Goal: Task Accomplishment & Management: Manage account settings

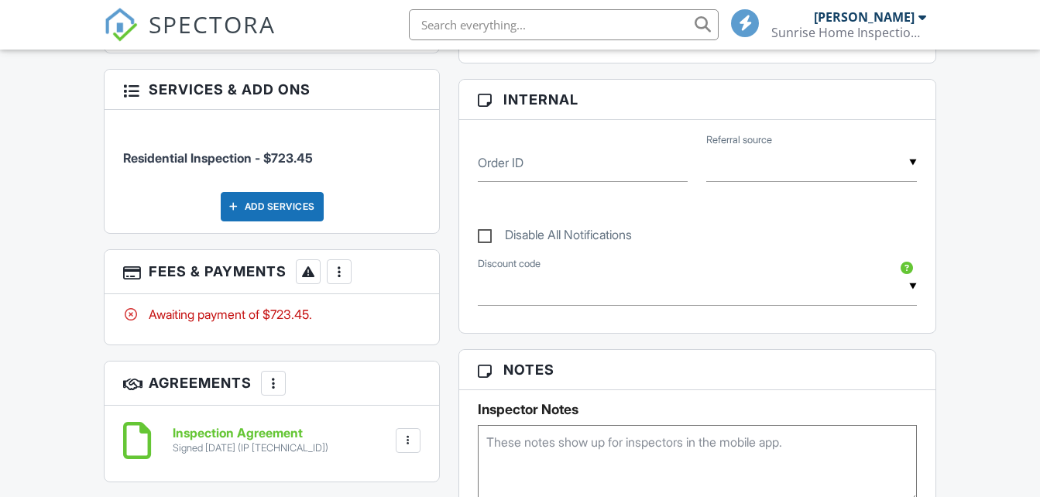
scroll to position [704, 0]
click at [338, 263] on div at bounding box center [338, 270] width 15 height 15
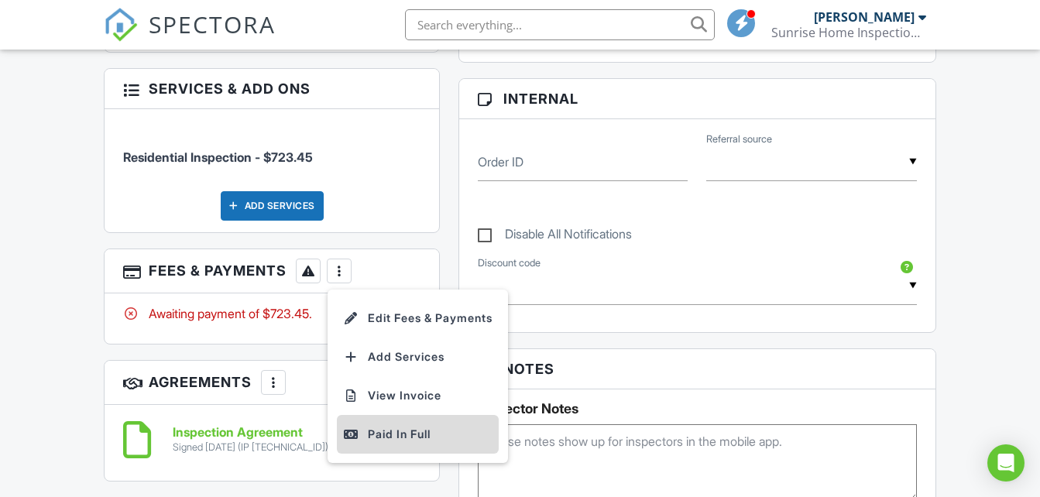
click at [397, 425] on div "Paid In Full" at bounding box center [417, 434] width 149 height 19
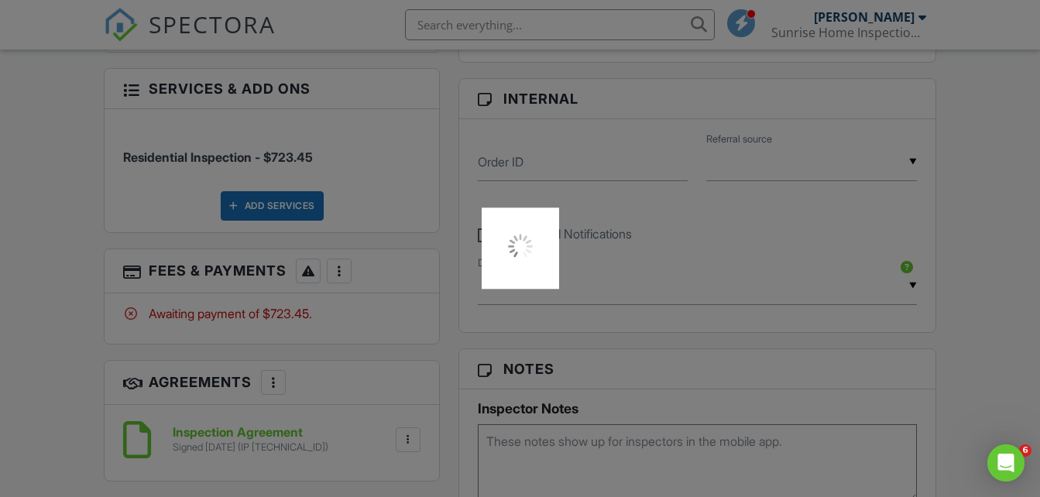
scroll to position [0, 0]
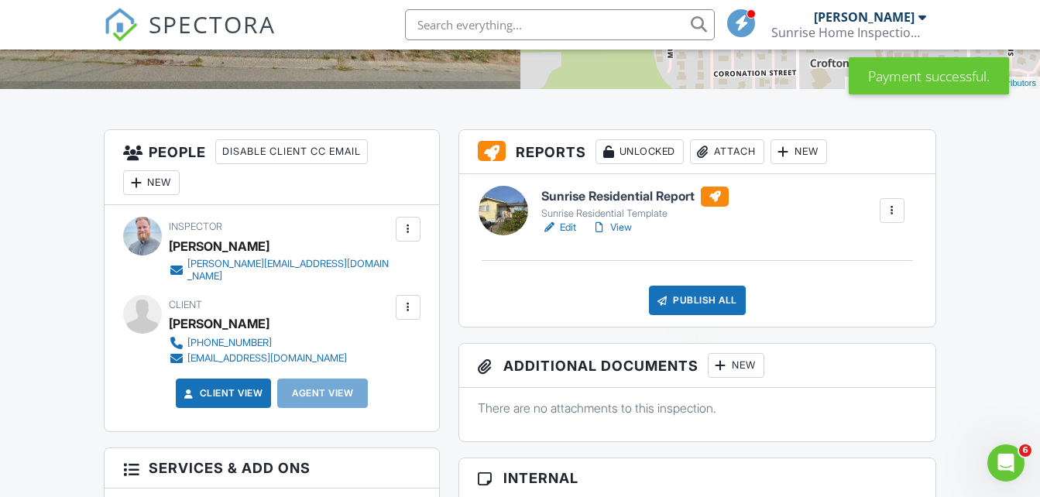
click at [712, 296] on div "Publish All" at bounding box center [697, 300] width 97 height 29
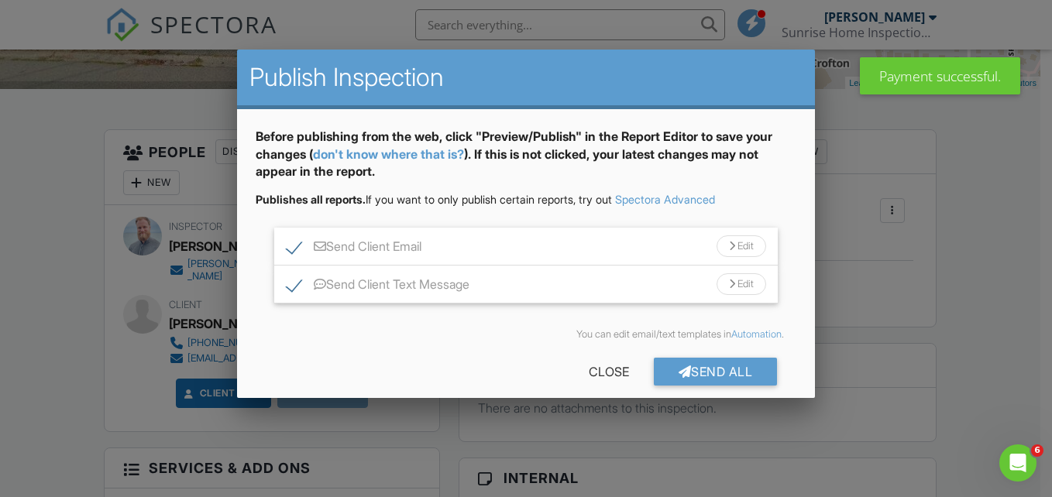
click at [721, 242] on div "Edit" at bounding box center [741, 246] width 50 height 22
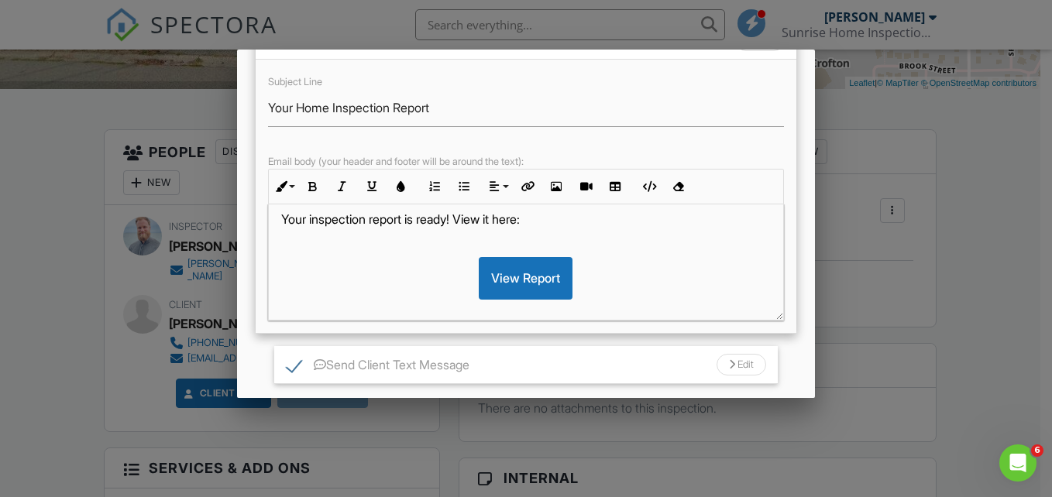
scroll to position [36, 0]
click at [784, 366] on ul "Send Client Email Edit Subject Line Your Home Inspection Report Email body (you…" at bounding box center [526, 203] width 541 height 363
click at [911, 297] on div at bounding box center [526, 234] width 1052 height 622
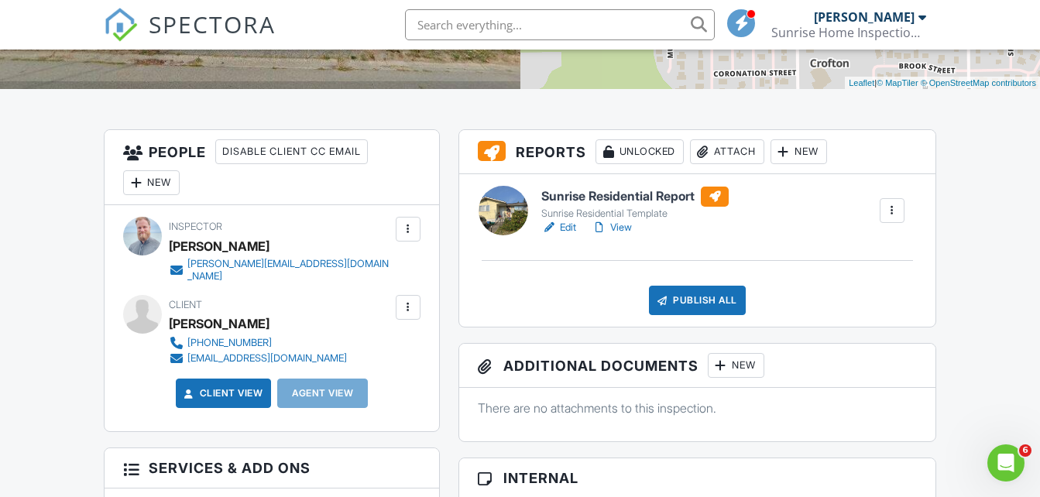
click at [691, 292] on div "Publish All" at bounding box center [697, 300] width 97 height 29
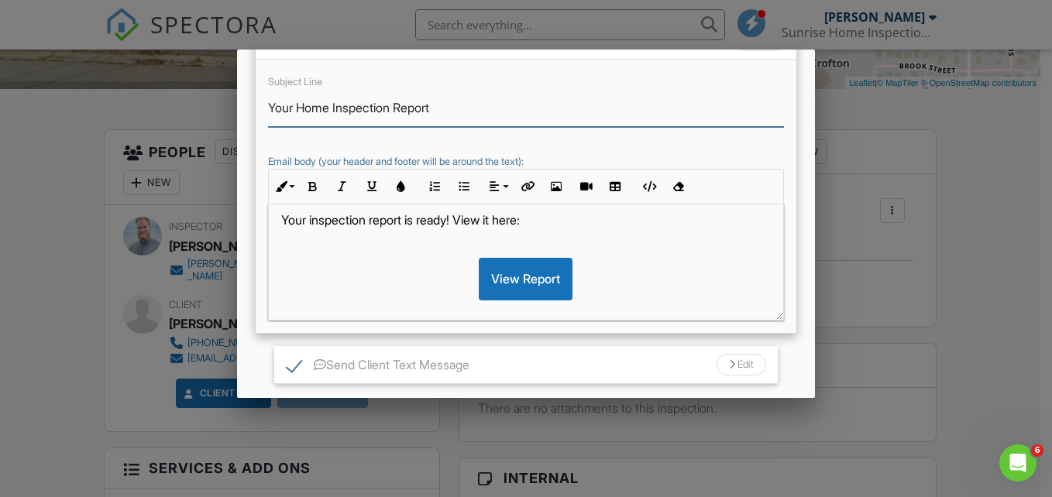
scroll to position [0, 0]
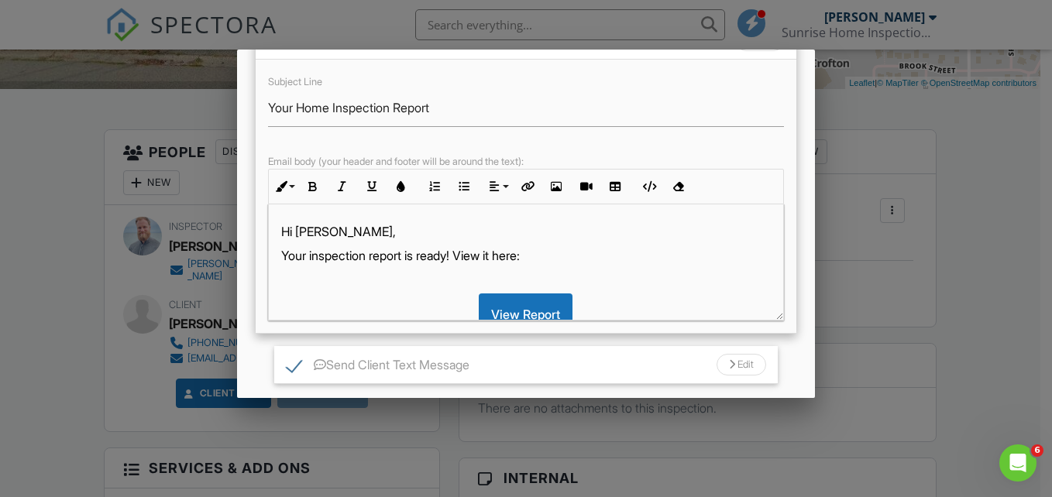
click at [599, 362] on div "Send Client Text Message Edit" at bounding box center [526, 365] width 504 height 38
click at [793, 107] on div "Before publishing from the web, click "Preview/Publish" in the Report Editor to…" at bounding box center [526, 269] width 579 height 733
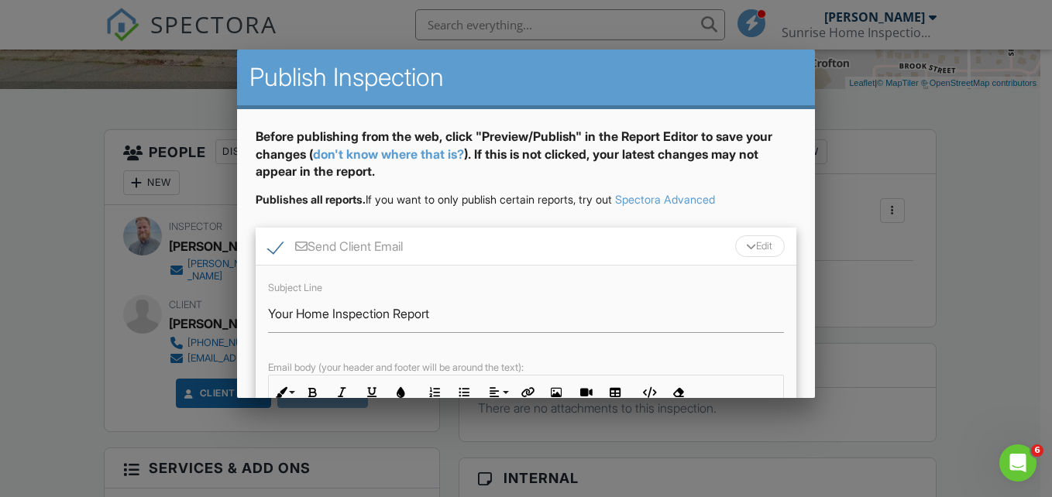
click at [747, 246] on div "Edit" at bounding box center [760, 246] width 50 height 22
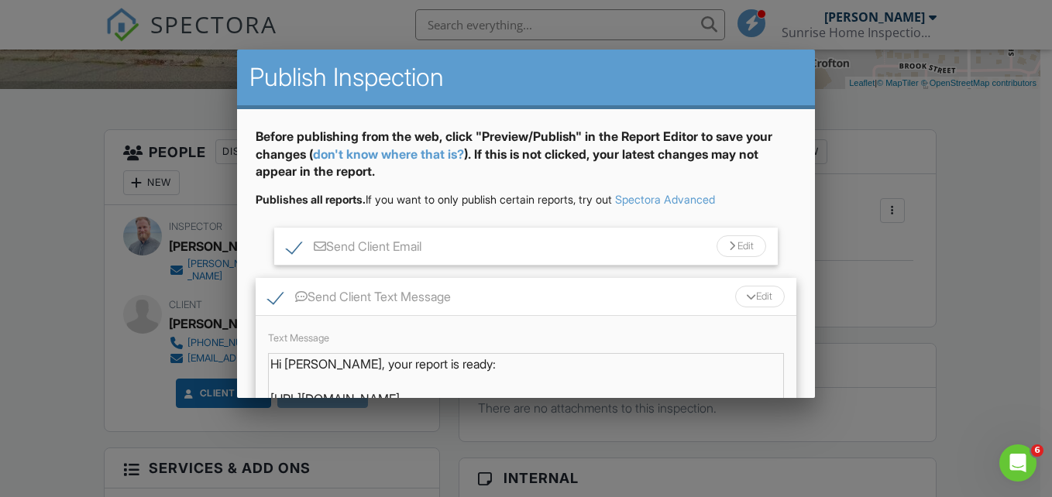
click at [746, 292] on div "Edit" at bounding box center [760, 297] width 50 height 22
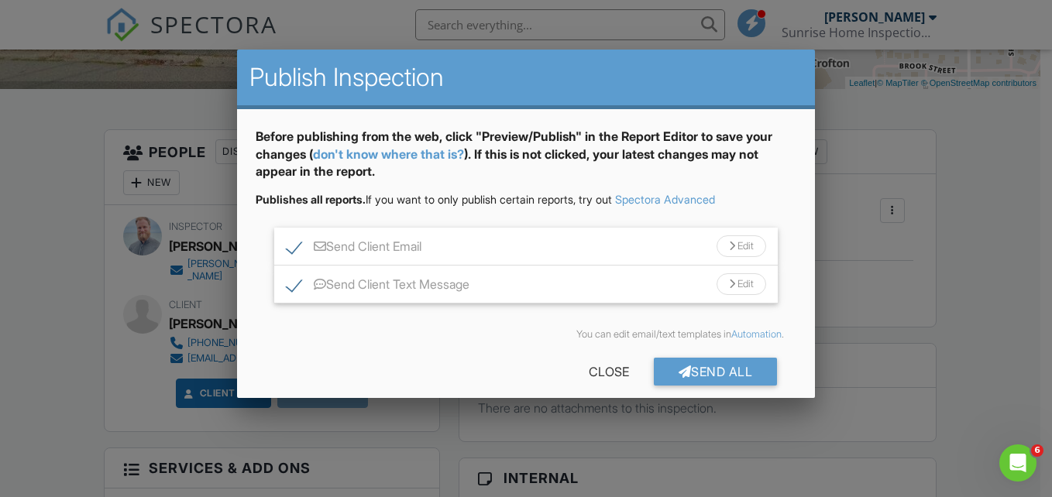
scroll to position [17, 0]
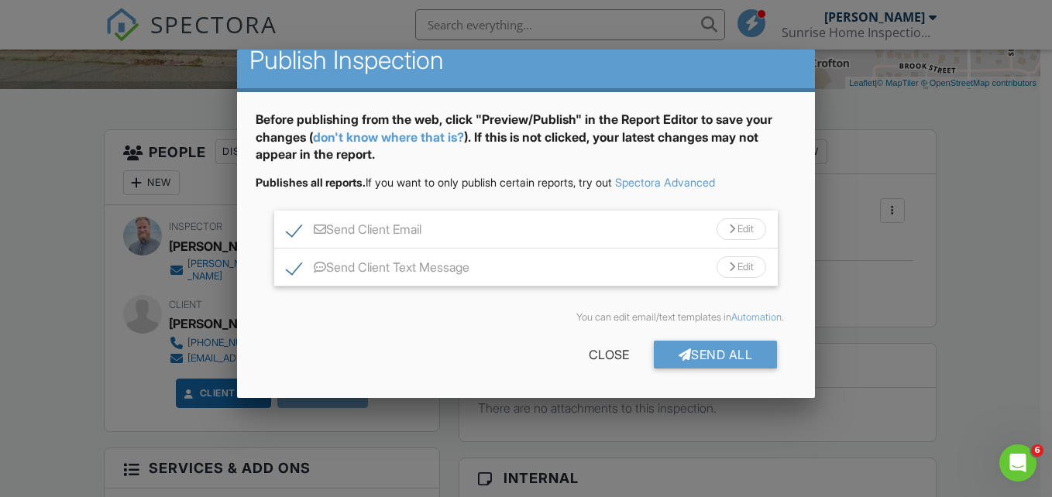
click at [726, 276] on div "Edit" at bounding box center [741, 267] width 50 height 22
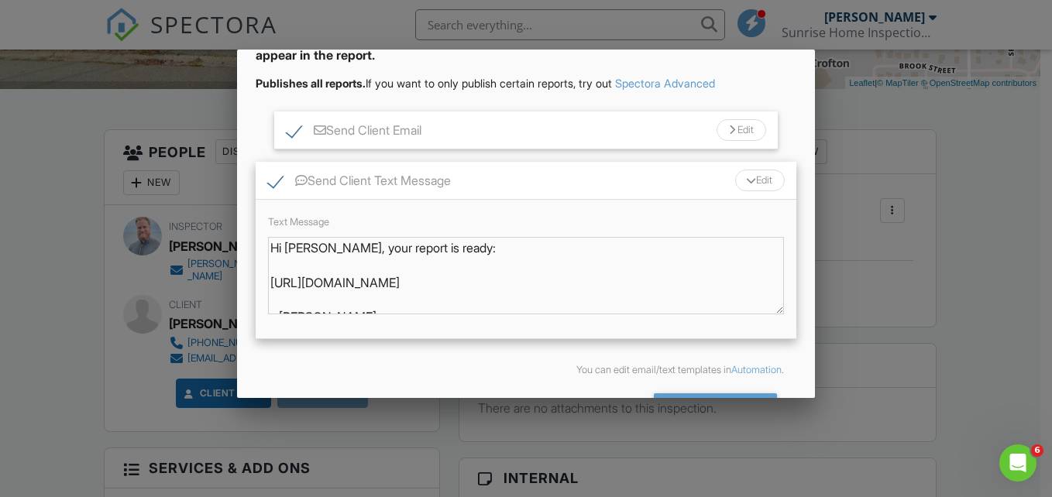
scroll to position [14, 0]
drag, startPoint x: 340, startPoint y: 273, endPoint x: 269, endPoint y: 180, distance: 117.7
click at [269, 180] on label "Send Client Text Message" at bounding box center [359, 182] width 183 height 19
checkbox input "false"
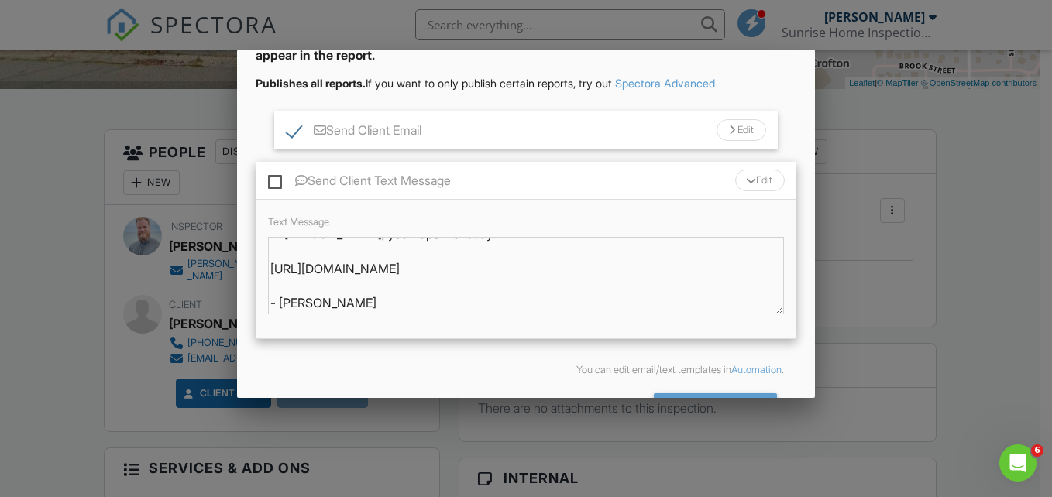
click at [530, 358] on div "You can edit email/text templates in Automation ." at bounding box center [526, 370] width 541 height 37
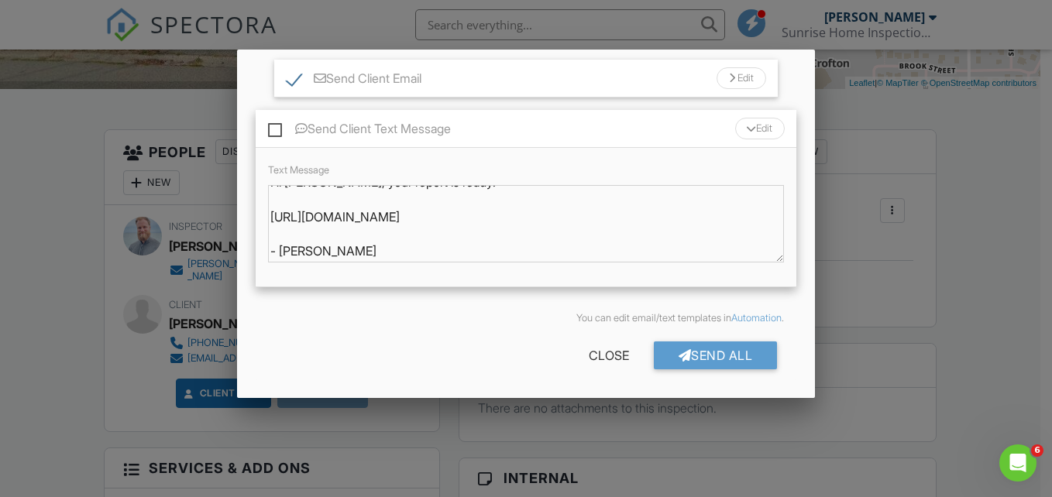
scroll to position [169, 0]
click at [695, 352] on div "Send All" at bounding box center [716, 355] width 124 height 28
